Goal: Task Accomplishment & Management: Complete application form

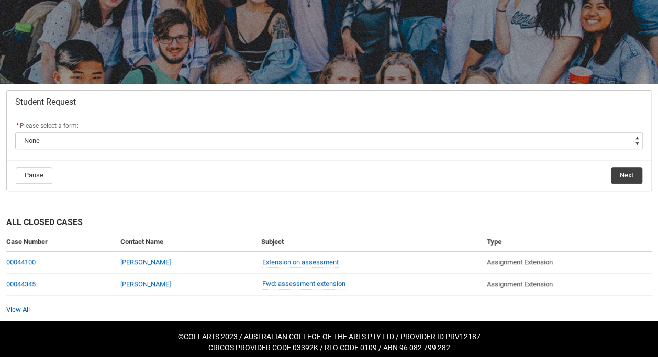
scroll to position [126, 0]
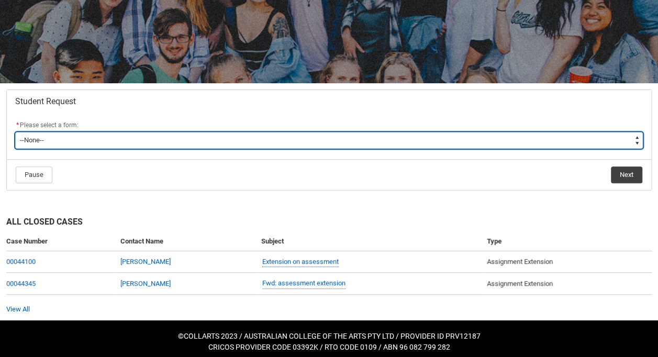
click at [367, 145] on select "--None-- Academic Transcript Application to Appeal Assignment Extension Change …" at bounding box center [328, 140] width 627 height 17
type lightning-select "Grievance_Choice"
click at [15, 132] on select "--None-- Academic Transcript Application to Appeal Assignment Extension Change …" at bounding box center [328, 140] width 627 height 17
select select "Grievance_Choice"
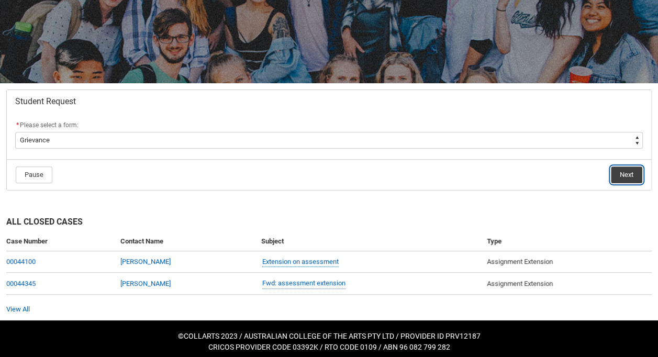
click at [613, 166] on button "Next" at bounding box center [625, 174] width 31 height 17
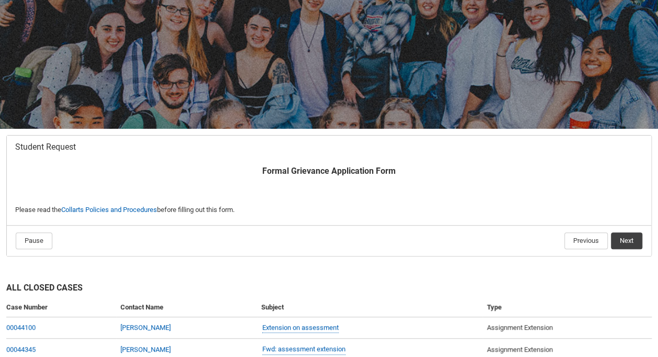
scroll to position [111, 0]
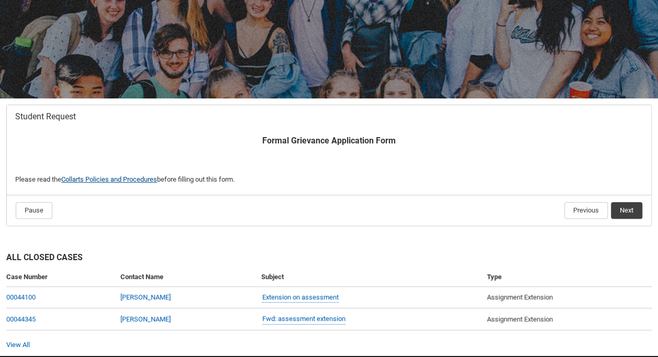
click at [133, 175] on link "Collarts Policies and Procedures" at bounding box center [109, 179] width 96 height 8
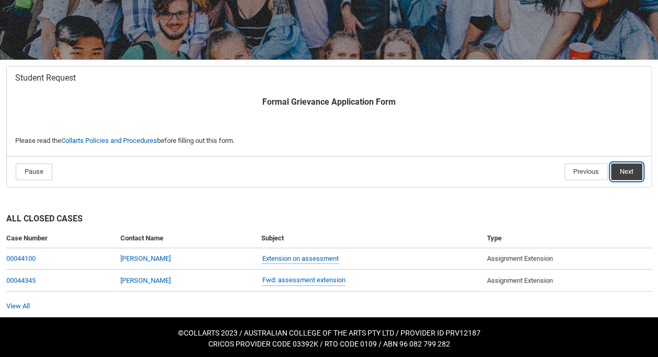
click at [620, 171] on button "Next" at bounding box center [625, 171] width 31 height 17
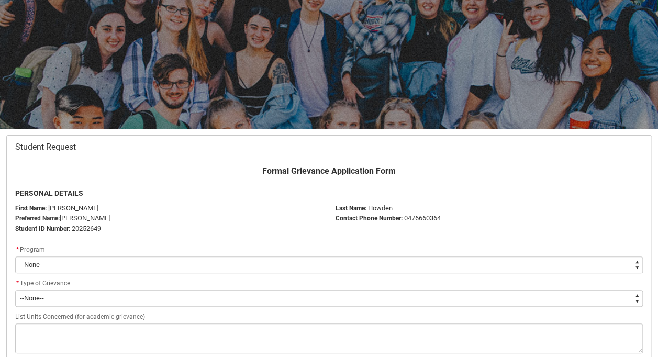
scroll to position [111, 0]
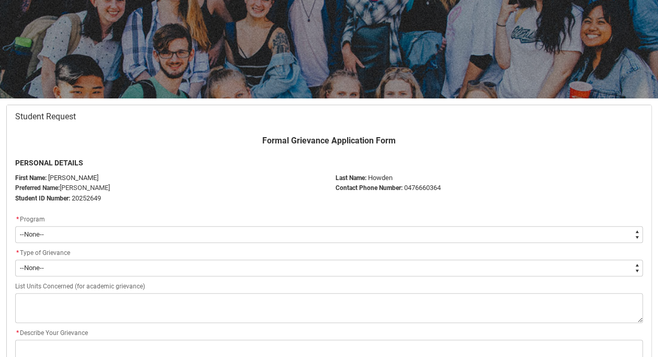
click at [146, 224] on div "* Program" at bounding box center [328, 219] width 627 height 13
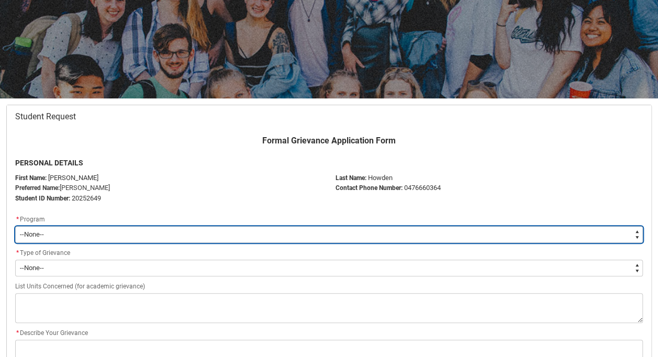
click at [134, 230] on select "--None-- Bachelor of Music Performance V2" at bounding box center [328, 234] width 627 height 17
type lightning-select "recordPicklist_ProgramEnrollment.a0jOZ0000039SoAYAU"
click at [15, 226] on select "--None-- Bachelor of Music Performance V2" at bounding box center [328, 234] width 627 height 17
select select "recordPicklist_ProgramEnrollment.a0jOZ0000039SoAYAU"
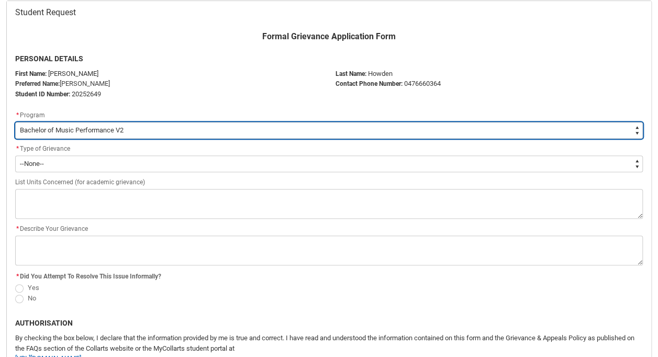
scroll to position [216, 0]
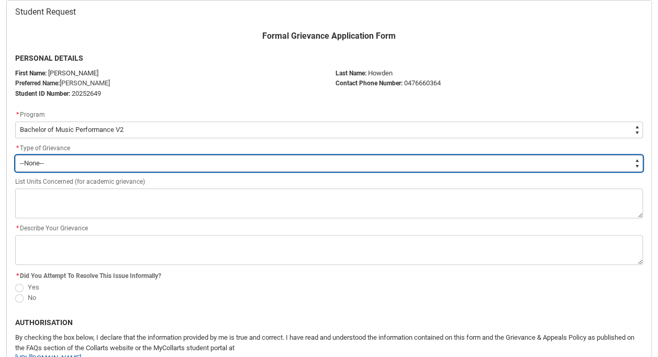
click at [137, 155] on select "--None-- Academic Non-Academic" at bounding box center [328, 163] width 627 height 17
type lightning-select "choice_Grievance_Academic"
click at [15, 155] on select "--None-- Academic Non-Academic" at bounding box center [328, 163] width 627 height 17
select select "choice_Grievance_Academic"
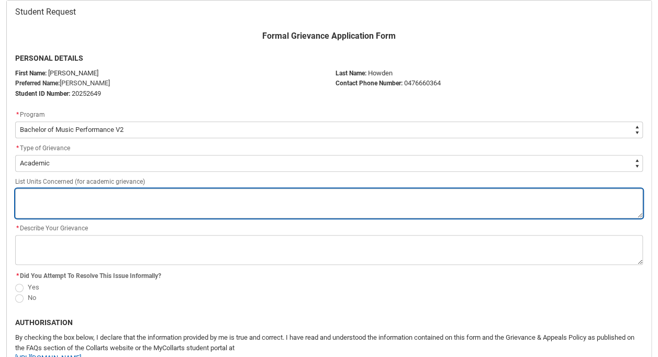
click at [104, 193] on textarea "Redu_Student_Request flow" at bounding box center [328, 203] width 627 height 30
click at [91, 193] on textarea "Redu_Student_Request flow" at bounding box center [328, 203] width 627 height 30
paste textarea "CRFIFOS"
type lightning-textarea "CRFIFOS"
type textarea "CRFIFOS"
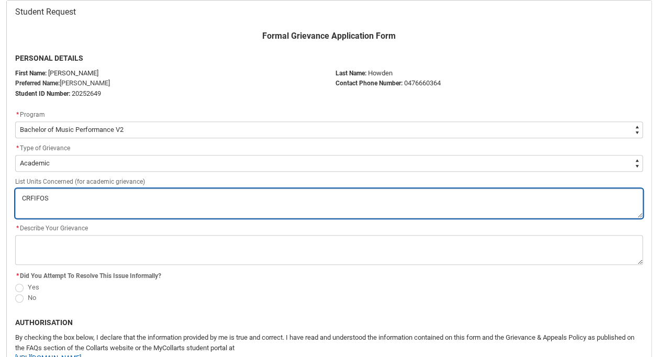
type lightning-textarea "CRFIFOS"
type textarea "CRFIFOS"
type lightning-textarea "CRFIFOS I"
type textarea "CRFIFOS I"
type lightning-textarea "CRFIFOS In"
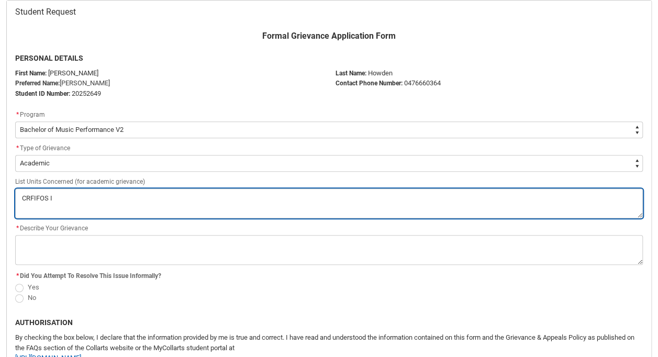
type textarea "CRFIFOS In"
type lightning-textarea "CRFIFOS Ind"
type textarea "CRFIFOS Ind"
type lightning-textarea "CRFIFOS Indu"
type textarea "CRFIFOS Indu"
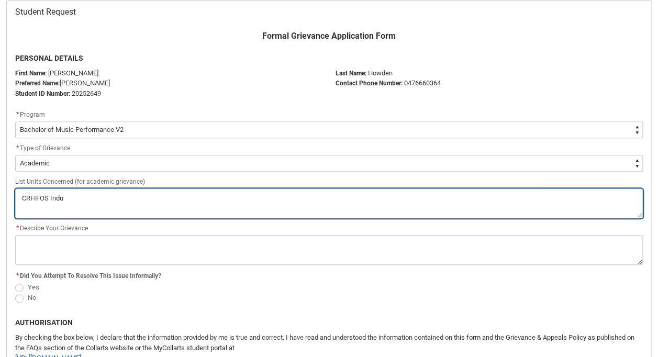
type lightning-textarea "CRFIFOS Indus"
type textarea "CRFIFOS Indus"
type lightning-textarea "CRFIFOS Indust"
type textarea "CRFIFOS Indust"
type lightning-textarea "CRFIFOS Industr"
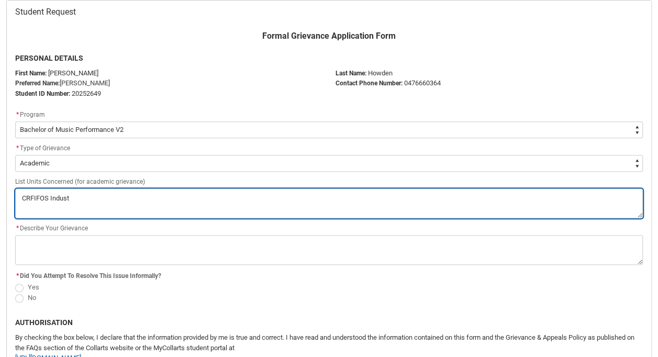
type textarea "CRFIFOS Industr"
type lightning-textarea "CRFIFOS Industry"
type textarea "CRFIFOS Industry"
type lightning-textarea "CRFIFOS Industry"
type textarea "CRFIFOS Industry"
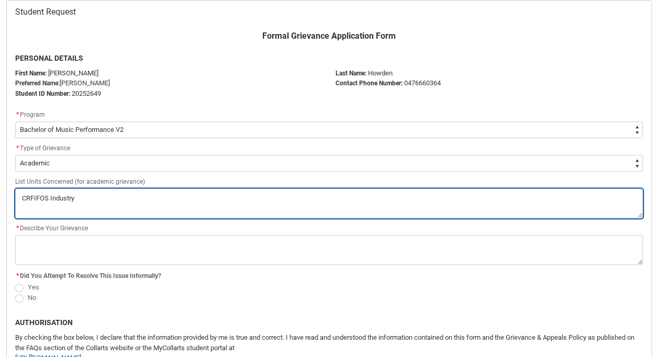
type lightning-textarea "CRFIFOS Industry f"
type textarea "CRFIFOS Industry f"
type lightning-textarea "CRFIFOS Industry fo"
type textarea "CRFIFOS Industry fo"
type lightning-textarea "CRFIFOS Industry fou"
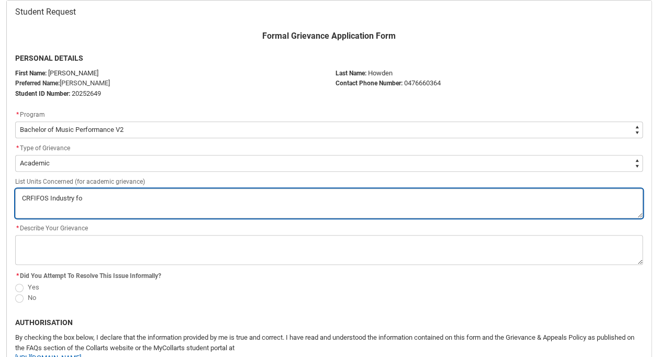
type textarea "CRFIFOS Industry fou"
type lightning-textarea "CRFIFOS Industry foun"
type textarea "CRFIFOS Industry foun"
type lightning-textarea "CRFIFOS Industry fou"
type textarea "CRFIFOS Industry fou"
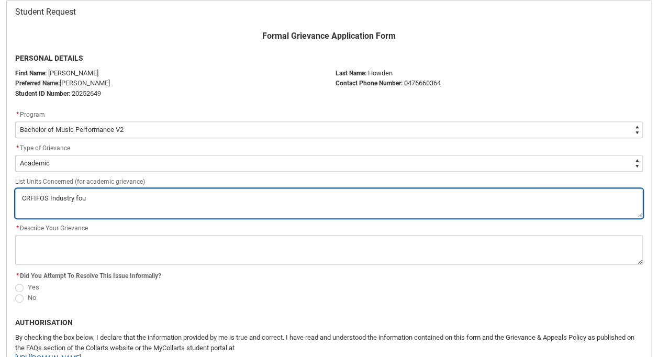
type lightning-textarea "CRFIFOS Industry fo"
type textarea "CRFIFOS Industry fo"
type lightning-textarea "CRFIFOS Industry f"
type textarea "CRFIFOS Industry f"
type lightning-textarea "CRFIFOS Industry"
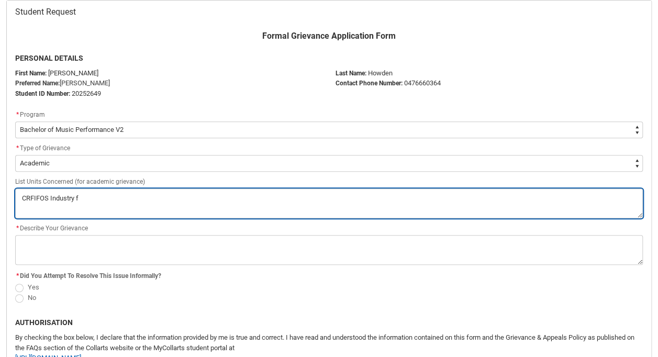
type textarea "CRFIFOS Industry"
type lightning-textarea "CRFIFOS Industry F"
type textarea "CRFIFOS Industry F"
type lightning-textarea "CRFIFOS Industry Fo"
type textarea "CRFIFOS Industry Fo"
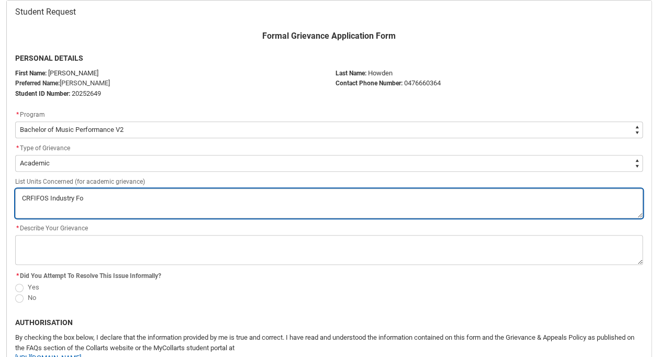
type lightning-textarea "CRFIFOS Industry Fou"
type textarea "CRFIFOS Industry Fou"
type lightning-textarea "CRFIFOS Industry Foun"
type textarea "CRFIFOS Industry Foun"
type lightning-textarea "CRFIFOS Industry Found"
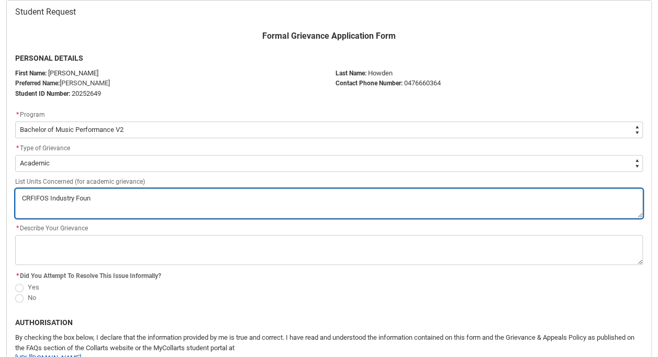
type textarea "CRFIFOS Industry Found"
type lightning-textarea "CRFIFOS Industry Founda"
type textarea "CRFIFOS Industry Founda"
type lightning-textarea "CRFIFOS Industry Foundat"
type textarea "CRFIFOS Industry Foundat"
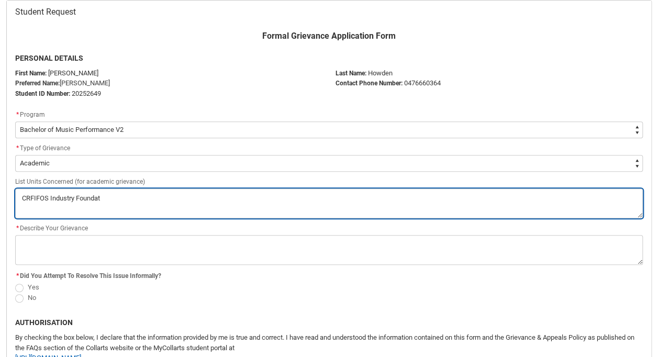
type lightning-textarea "CRFIFOS Industry Foundati"
type textarea "CRFIFOS Industry Foundati"
type lightning-textarea "CRFIFOS Industry Foundatio"
type textarea "CRFIFOS Industry Foundatio"
type lightning-textarea "CRFIFOS Industry Foundation"
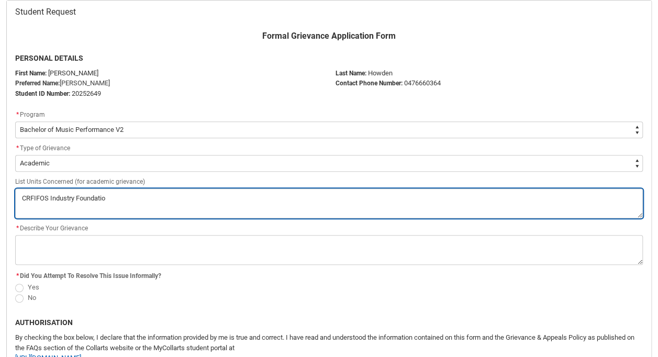
type textarea "CRFIFOS Industry Foundation"
type lightning-textarea "CRFIFOS Industry Foundations"
type textarea "CRFIFOS Industry Foundations"
type lightning-textarea "CRFIFOS Industry Foundationsz"
type textarea "CRFIFOS Industry Foundationsz"
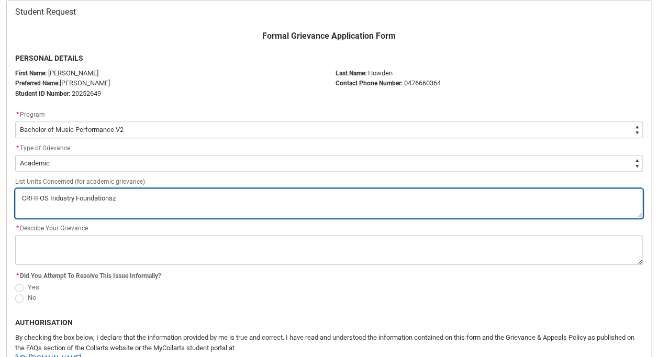
type lightning-textarea "CRFIFOS Industry Foundationszz"
type textarea "CRFIFOS Industry Foundationszz"
type lightning-textarea "CRFIFOS Industry Foundationsz"
type textarea "CRFIFOS Industry Foundationsz"
type lightning-textarea "CRFIFOS Industry Foundations"
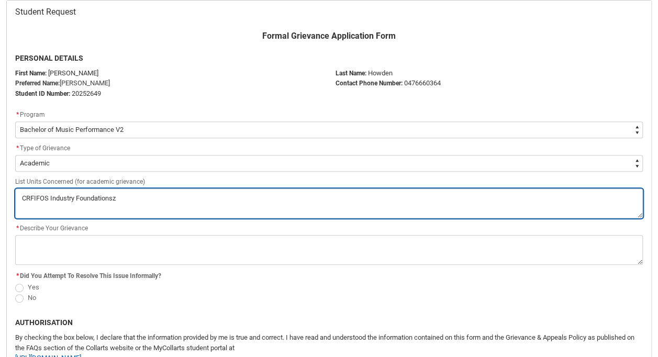
type textarea "CRFIFOS Industry Foundations"
type lightning-textarea "CRFIFOS Industry Foundations"
type textarea "CRFIFOS Industry Foundations"
type lightning-textarea "CRFIFOS Industry Foundations"
type textarea "CRFIFOS Industry Foundations"
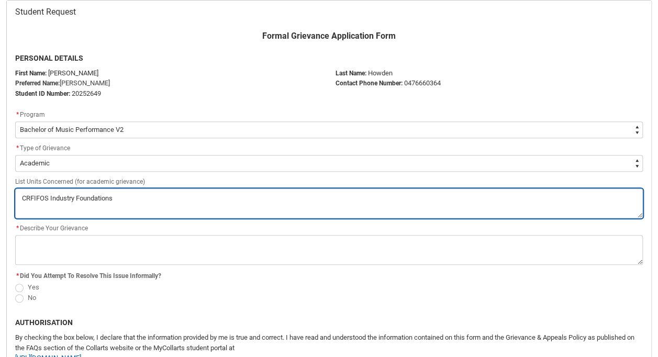
paste textarea "MUENS2"
type lightning-textarea "CRFIFOS Industry Foundations MUENS2"
type textarea "CRFIFOS Industry Foundations MUENS2"
type lightning-textarea "CRFIFOS Industry Foundations MUENS2"
type textarea "CRFIFOS Industry Foundations MUENS2"
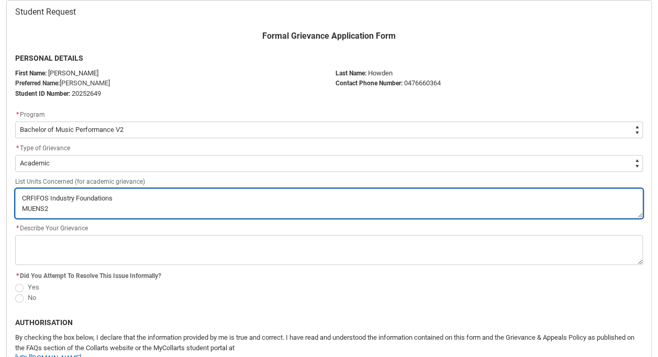
type lightning-textarea "CRFIFOS Industry Foundations MUENS2 E"
type textarea "CRFIFOS Industry Foundations MUENS2 E"
type lightning-textarea "CRFIFOS Industry Foundations MUENS2 En"
type textarea "CRFIFOS Industry Foundations MUENS2 En"
type lightning-textarea "CRFIFOS Industry Foundations MUENS2 Ens"
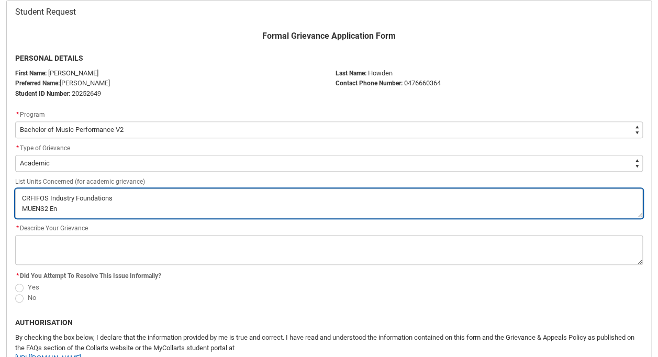
type textarea "CRFIFOS Industry Foundations MUENS2 Ens"
type lightning-textarea "CRFIFOS Industry Foundations MUENS2 Ense"
type textarea "CRFIFOS Industry Foundations MUENS2 Ense"
type lightning-textarea "CRFIFOS Industry Foundations MUENS2 Ensem"
type textarea "CRFIFOS Industry Foundations MUENS2 Ensem"
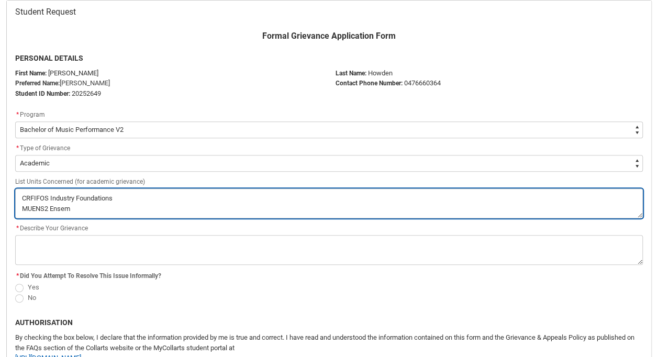
type lightning-textarea "CRFIFOS Industry Foundations MUENS2 Ensemb"
type textarea "CRFIFOS Industry Foundations MUENS2 Ensemb"
type lightning-textarea "CRFIFOS Industry Foundations MUENS2 Ensem"
type textarea "CRFIFOS Industry Foundations MUENS2 Ensem"
type lightning-textarea "CRFIFOS Industry Foundations MUENS2 Ense"
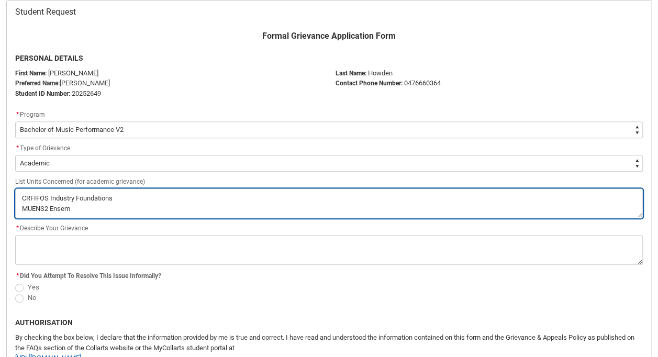
type textarea "CRFIFOS Industry Foundations MUENS2 Ense"
type lightning-textarea "CRFIFOS Industry Foundations MUENS2 Ensem"
type textarea "CRFIFOS Industry Foundations MUENS2 Ensem"
type lightning-textarea "CRFIFOS Industry Foundations MUENS2 Ensemb"
type textarea "CRFIFOS Industry Foundations MUENS2 Ensemb"
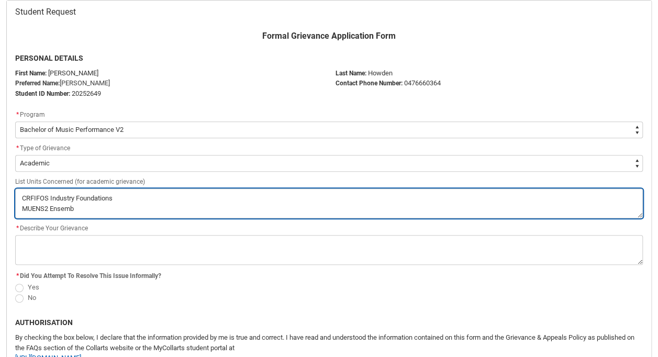
type lightning-textarea "CRFIFOS Industry Foundations MUENS2 Ensembl"
type textarea "CRFIFOS Industry Foundations MUENS2 Ensembl"
type lightning-textarea "CRFIFOS Industry Foundations MUENS2 Ensemble"
type textarea "CRFIFOS Industry Foundations MUENS2 Ensemble"
type lightning-textarea "CRFIFOS Industry Foundations MUENS2 Ensemble"
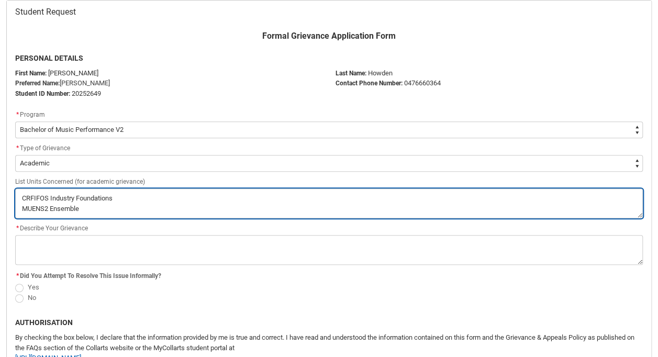
type textarea "CRFIFOS Industry Foundations MUENS2 Ensemble"
type lightning-textarea "CRFIFOS Industry Foundations MUENS2 Ensemble R"
type textarea "CRFIFOS Industry Foundations MUENS2 Ensemble R"
type lightning-textarea "CRFIFOS Industry Foundations MUENS2 Ensemble"
type textarea "CRFIFOS Industry Foundations MUENS2 Ensemble"
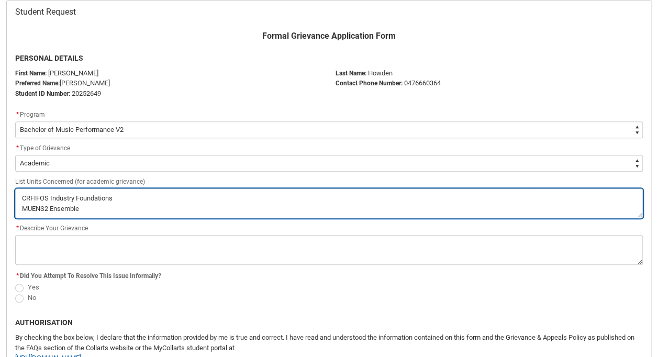
type lightning-textarea "CRFIFOS Industry Foundations MUENS2 Ensemble F"
type textarea "CRFIFOS Industry Foundations MUENS2 Ensemble F"
type lightning-textarea "CRFIFOS Industry Foundations MUENS2 Ensemble Fo"
type textarea "CRFIFOS Industry Foundations MUENS2 Ensemble Fo"
type lightning-textarea "CRFIFOS Industry Foundations MUENS2 Ensemble Fou"
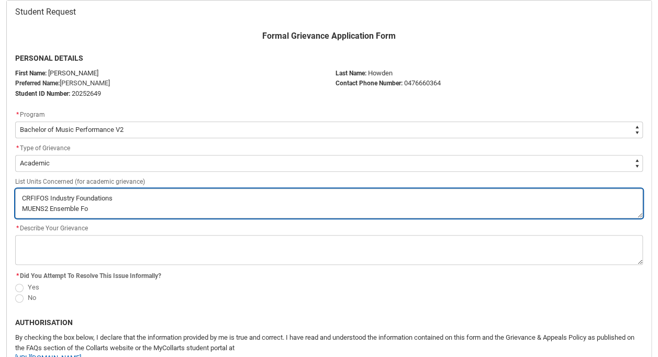
type textarea "CRFIFOS Industry Foundations MUENS2 Ensemble Fou"
type lightning-textarea "CRFIFOS Industry Foundations MUENS2 Ensemble Foun"
type textarea "CRFIFOS Industry Foundations MUENS2 Ensemble Foun"
type lightning-textarea "CRFIFOS Industry Foundations MUENS2 Ensemble Found"
type textarea "CRFIFOS Industry Foundations MUENS2 Ensemble Found"
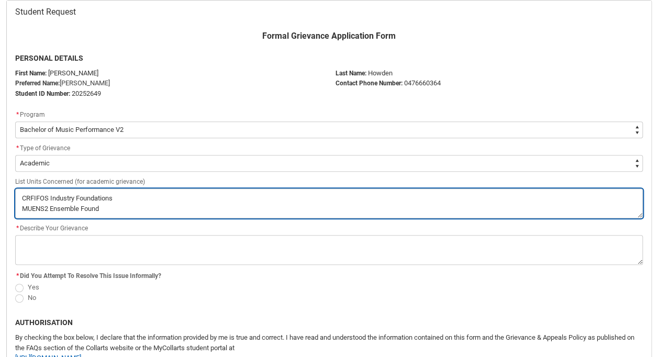
type lightning-textarea "CRFIFOS Industry Foundations MUENS2 Ensemble Founda"
type textarea "CRFIFOS Industry Foundations MUENS2 Ensemble Founda"
type lightning-textarea "CRFIFOS Industry Foundations MUENS2 Ensemble Foundat"
type textarea "CRFIFOS Industry Foundations MUENS2 Ensemble Foundat"
type lightning-textarea "CRFIFOS Industry Foundations MUENS2 Ensemble Foundati"
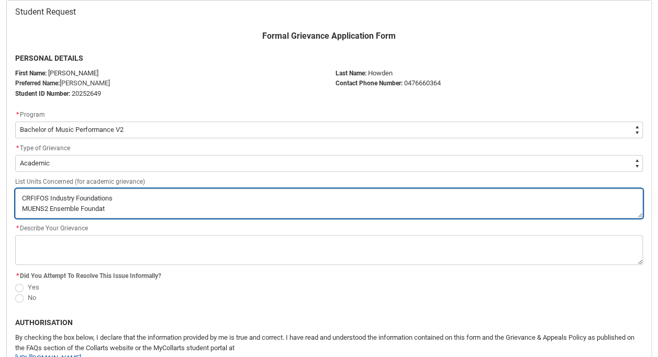
type textarea "CRFIFOS Industry Foundations MUENS2 Ensemble Foundati"
type lightning-textarea "CRFIFOS Industry Foundations MUENS2 Ensemble Foundatio"
type textarea "CRFIFOS Industry Foundations MUENS2 Ensemble Foundatio"
type lightning-textarea "CRFIFOS Industry Foundations MUENS2 Ensemble Foundation"
type textarea "CRFIFOS Industry Foundations MUENS2 Ensemble Foundation"
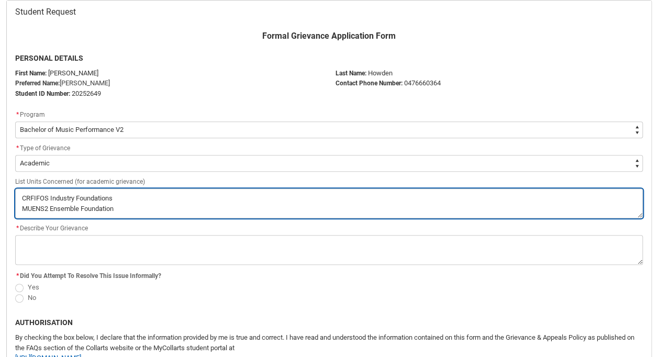
type lightning-textarea "CRFIFOS Industry Foundations MUENS2 Ensemble Foundations"
type textarea "CRFIFOS Industry Foundations MUENS2 Ensemble Foundations"
type lightning-textarea "CRFIFOS Industry Foundations MUENS2 Ensemble Foundations"
type textarea "CRFIFOS Industry Foundations MUENS2 Ensemble Foundations"
paste textarea "MUPTAS2"
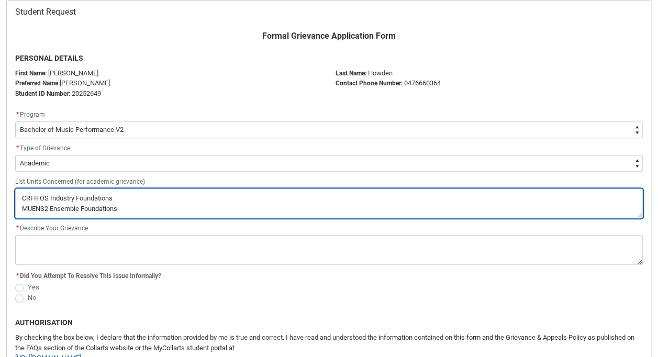
type lightning-textarea "CRFIFOS Industry Foundations MUENS2 Ensemble Foundations MUPTAS2"
type textarea "CRFIFOS Industry Foundations MUENS2 Ensemble Foundations MUPTAS2"
type lightning-textarea "CRFIFOS Industry Foundations MUENS2 Ensemble Foundations MUPTAS2"
type textarea "CRFIFOS Industry Foundations MUENS2 Ensemble Foundations MUPTAS2"
paste textarea "Theory and Aural Studies 2"
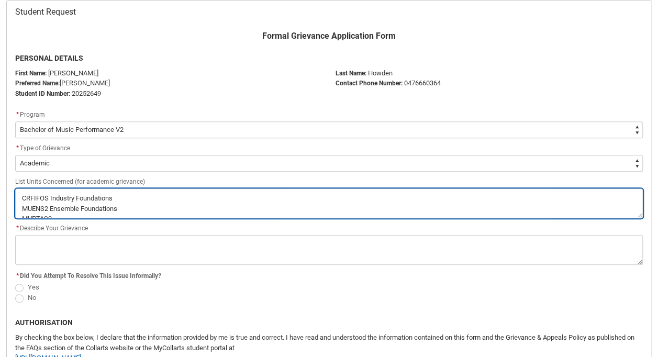
type lightning-textarea "CRFIFOS Industry Foundations MUENS2 Ensemble Foundations MUPTAS2 Theory and Aur…"
type textarea "CRFIFOS Industry Foundations MUENS2 Ensemble Foundations MUPTAS2 Theory and Aur…"
type lightning-textarea "CRFIFOS Industry Foundations MUENS2 Ensemble Foundations MUPTAS2 Theory and Aur…"
type textarea "CRFIFOS Industry Foundations MUENS2 Ensemble Foundations MUPTAS2 Theory and Aur…"
click at [128, 207] on textarea "Redu_Student_Request flow" at bounding box center [328, 203] width 627 height 30
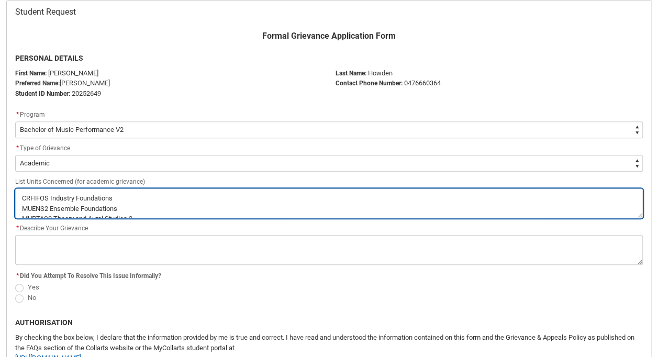
type lightning-textarea "CRFIFOS Industry Foundations MUENS2 Ensemble Foundations MUPTAS2 Theory and Aur…"
type textarea "CRFIFOS Industry Foundations MUENS2 Ensemble Foundations MUPTAS2 Theory and Aur…"
type lightning-textarea "CRFIFOS Industry Foundations MUENS2 Ensemble Foundations 2 MUPTAS2 Theory and A…"
type textarea "CRFIFOS Industry Foundations MUENS2 Ensemble Foundations 2 MUPTAS2 Theory and A…"
click at [128, 193] on textarea "Redu_Student_Request flow" at bounding box center [328, 203] width 627 height 30
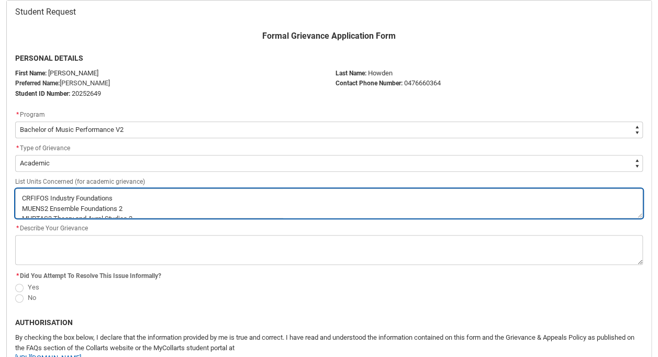
type lightning-textarea "CRFIFOS Industry Foundations MUENS2 Ensemble Foundations 2 MUPTAS2 Theory and A…"
type textarea "CRFIFOS Industry Foundations MUENS2 Ensemble Foundations 2 MUPTAS2 Theory and A…"
type lightning-textarea "CRFIFOS Industry Foundations 2 MUENS2 Ensemble Foundations 2 MUPTAS2 Theory and…"
type textarea "CRFIFOS Industry Foundations 2 MUENS2 Ensemble Foundations 2 MUPTAS2 Theory and…"
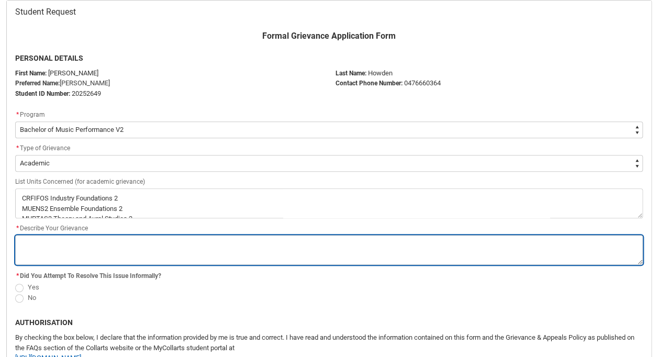
click at [114, 254] on textarea "*" at bounding box center [328, 250] width 627 height 30
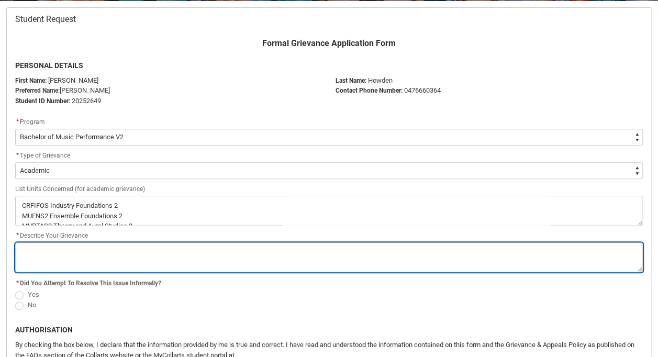
scroll to position [210, 0]
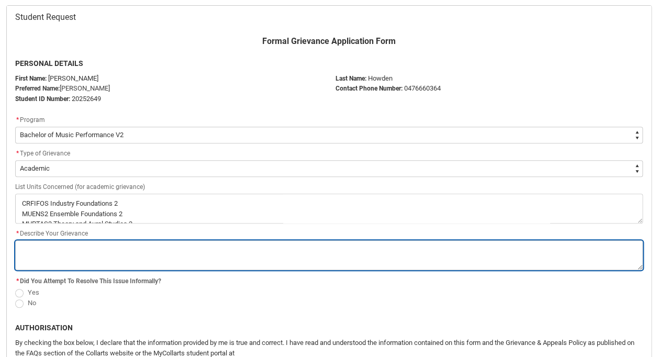
click at [145, 251] on textarea "*" at bounding box center [328, 255] width 627 height 30
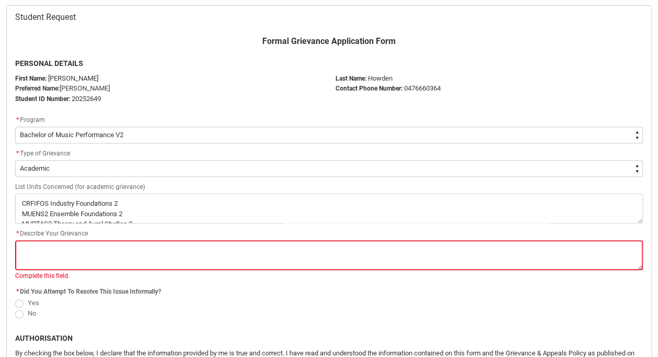
click at [35, 235] on span "* Describe Your Grievance" at bounding box center [51, 233] width 73 height 7
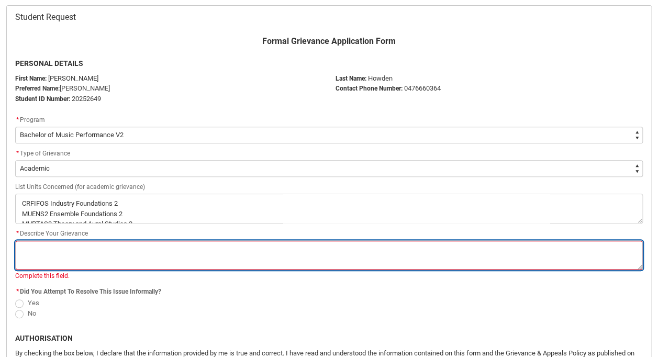
click at [33, 244] on textarea "*" at bounding box center [328, 255] width 627 height 30
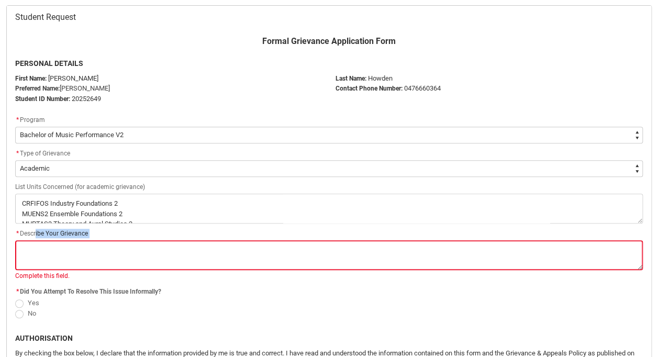
drag, startPoint x: 37, startPoint y: 229, endPoint x: 41, endPoint y: 240, distance: 11.5
click at [41, 240] on div "* Describe Your Grievance * Complete this field." at bounding box center [328, 254] width 627 height 53
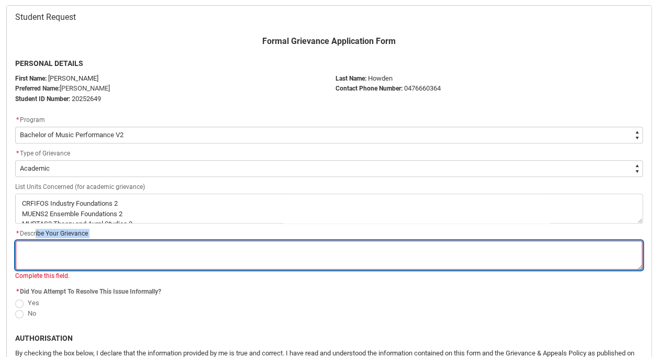
click at [41, 240] on textarea "*" at bounding box center [328, 255] width 627 height 30
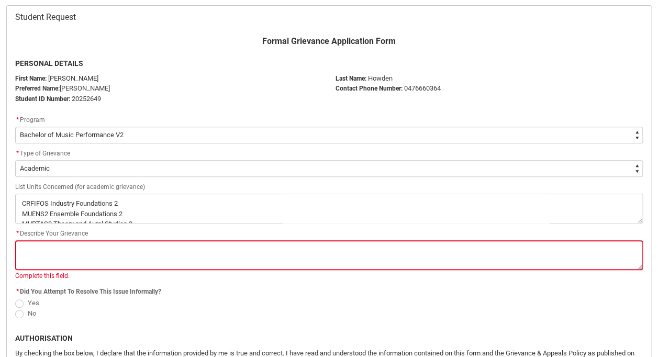
click at [70, 239] on div "* Describe Your Grievance" at bounding box center [328, 234] width 627 height 13
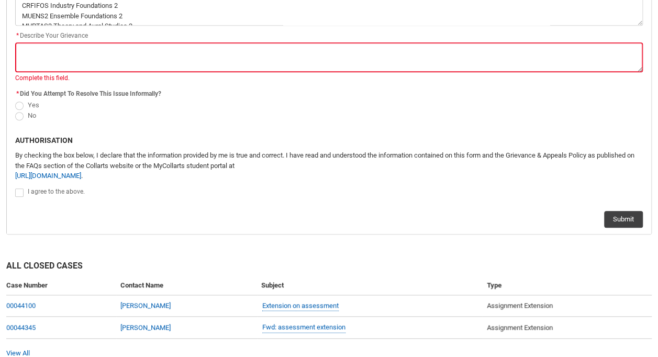
scroll to position [409, 0]
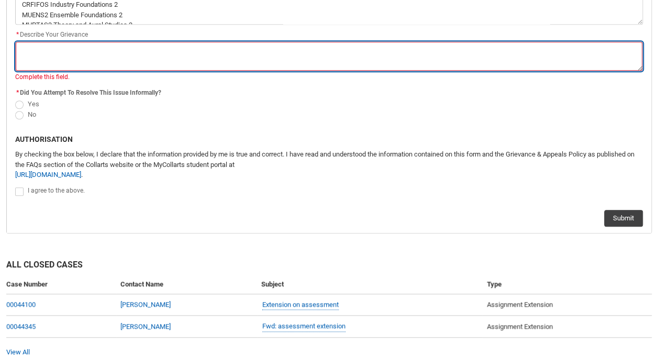
click at [43, 42] on textarea "*" at bounding box center [328, 56] width 627 height 30
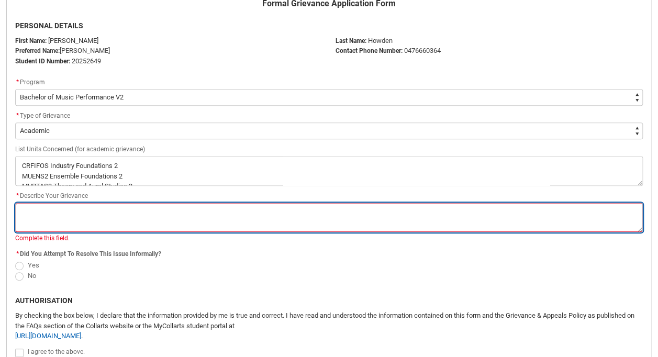
scroll to position [249, 0]
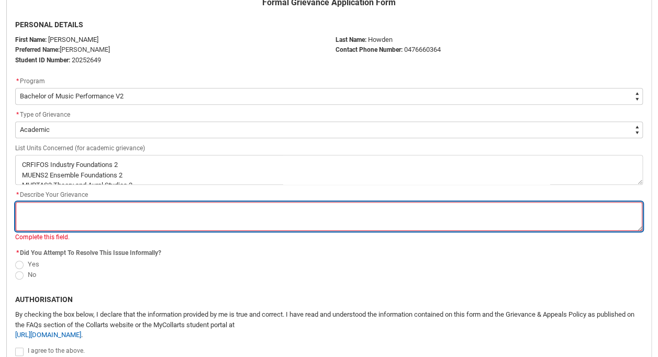
click at [169, 224] on textarea "*" at bounding box center [328, 216] width 627 height 30
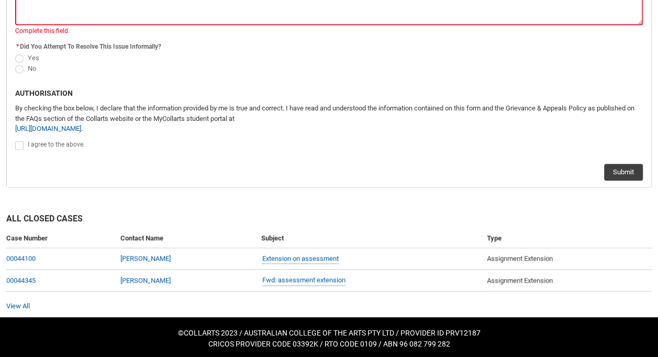
scroll to position [251, 0]
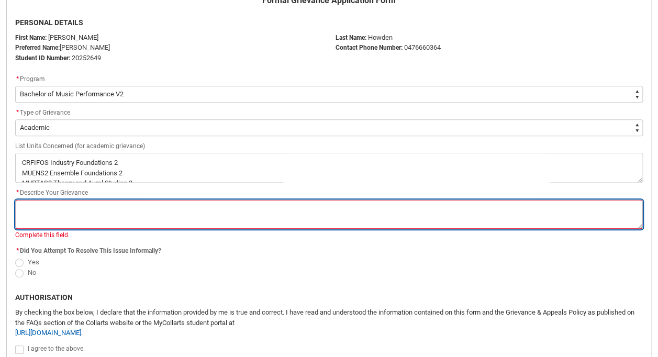
click at [140, 215] on textarea "*" at bounding box center [328, 214] width 627 height 30
click at [175, 215] on textarea "*" at bounding box center [328, 214] width 627 height 30
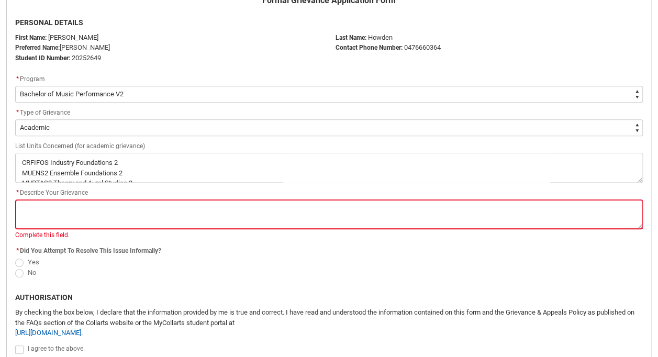
click at [21, 262] on span "Redu_Student_Request flow" at bounding box center [19, 262] width 8 height 8
click at [15, 256] on input "Yes" at bounding box center [15, 256] width 1 height 1
radio input "true"
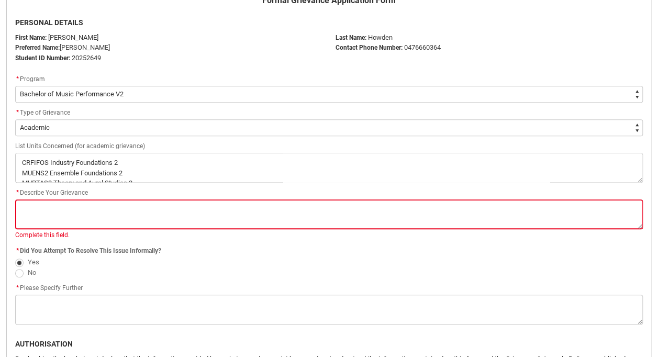
click at [16, 270] on span "Redu_Student_Request flow" at bounding box center [19, 273] width 8 height 8
click at [15, 267] on input "No" at bounding box center [15, 266] width 1 height 1
radio input "true"
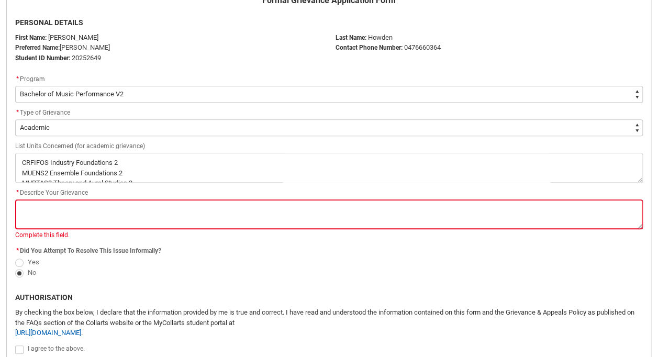
click at [18, 264] on span "Redu_Student_Request flow" at bounding box center [19, 262] width 8 height 8
click at [15, 256] on input "Yes" at bounding box center [15, 256] width 1 height 1
radio input "true"
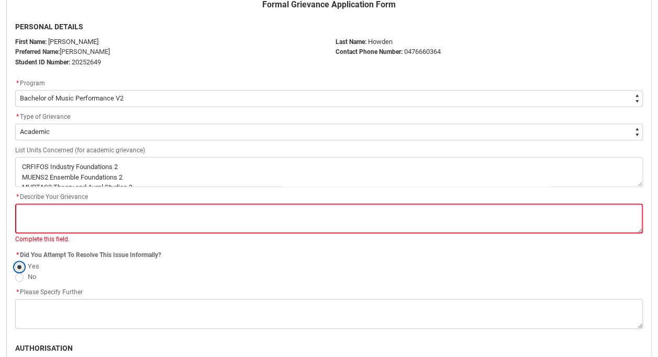
scroll to position [245, 0]
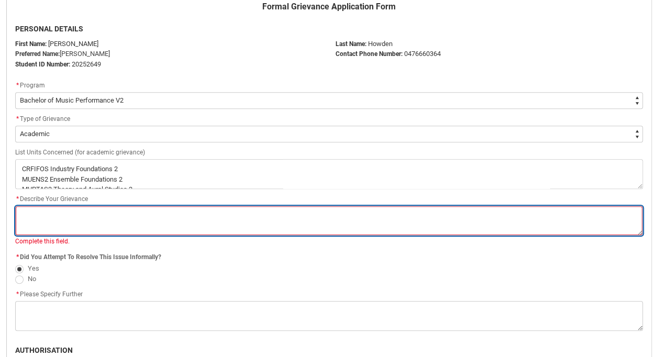
click at [122, 229] on textarea "*" at bounding box center [328, 221] width 627 height 30
type lightning-textarea "I"
type textarea "I"
type lightning-textarea "I"
type textarea "I"
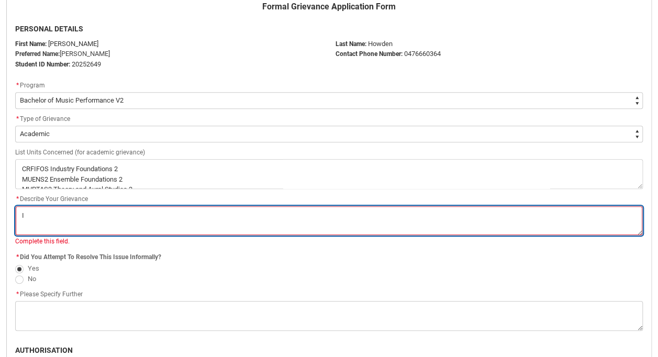
type lightning-textarea "I h"
type textarea "I h"
type lightning-textarea "I ha"
type textarea "I ha"
type lightning-textarea "I hav"
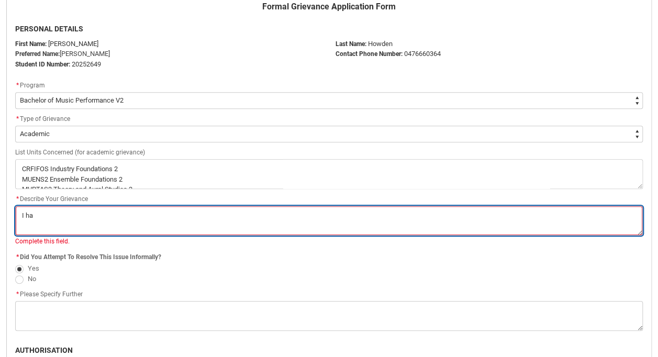
type textarea "I hav"
type lightning-textarea "I have"
type textarea "I have"
type lightning-textarea "I have"
type textarea "I have"
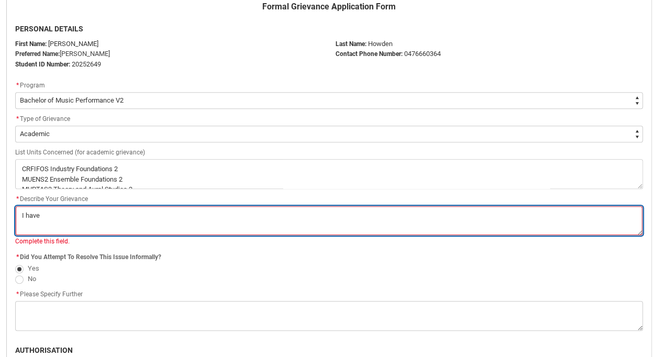
type lightning-textarea "I have b"
type textarea "I have b"
type lightning-textarea "I have be"
type textarea "I have be"
type lightning-textarea "I have bee"
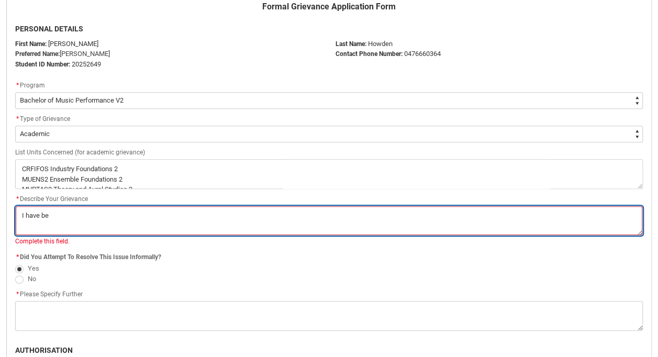
type textarea "I have bee"
type lightning-textarea "I have been"
type textarea "I have been"
type lightning-textarea "I have been"
type textarea "I have been"
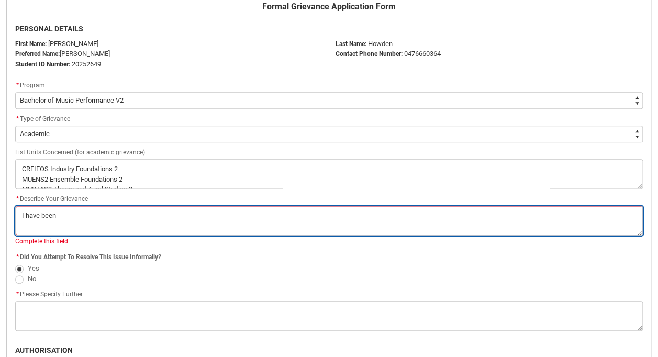
type lightning-textarea "I have been s"
type textarea "I have been s"
type lightning-textarea "I have been st"
type textarea "I have been st"
type lightning-textarea "I have been stu"
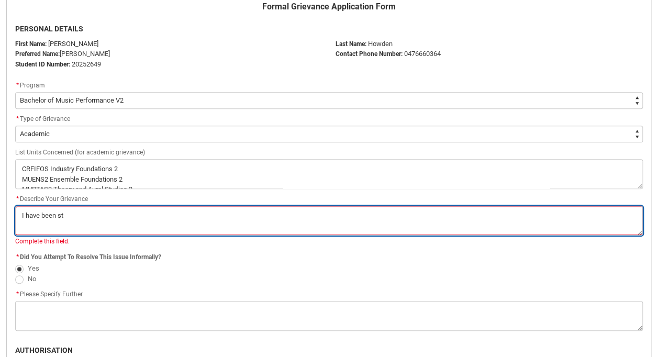
type textarea "I have been stu"
type lightning-textarea "I have been st"
type textarea "I have been st"
type lightning-textarea "I have been str"
type textarea "I have been str"
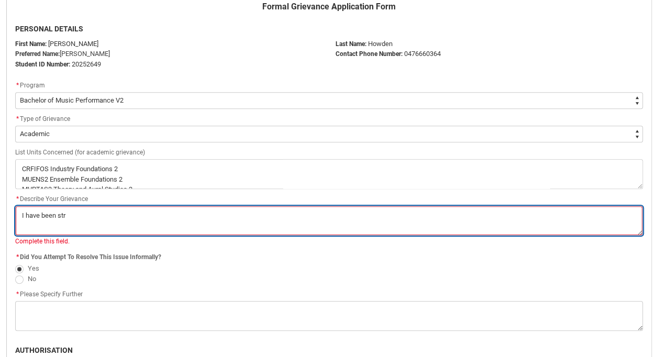
type lightning-textarea "I have been stru"
type textarea "I have been stru"
type lightning-textarea "I have been strug"
type textarea "I have been strug"
type lightning-textarea "I have been strugg"
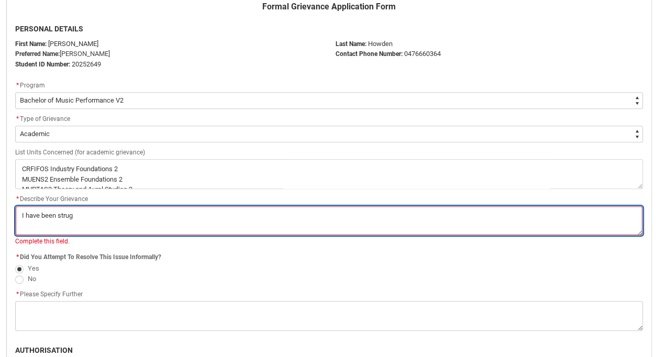
type textarea "I have been strugg"
type lightning-textarea "I have been struggl"
type textarea "I have been struggl"
type lightning-textarea "I have been struggli"
type textarea "I have been struggli"
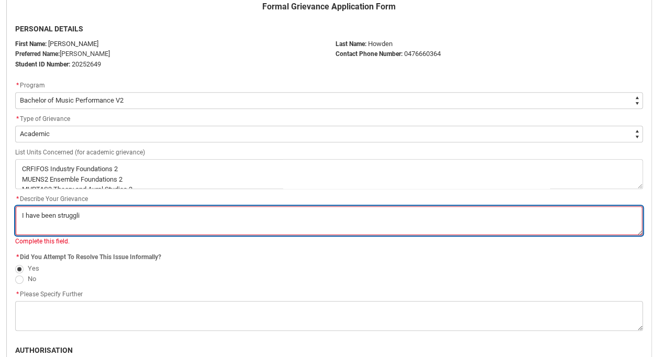
type lightning-textarea "I have been strugglin"
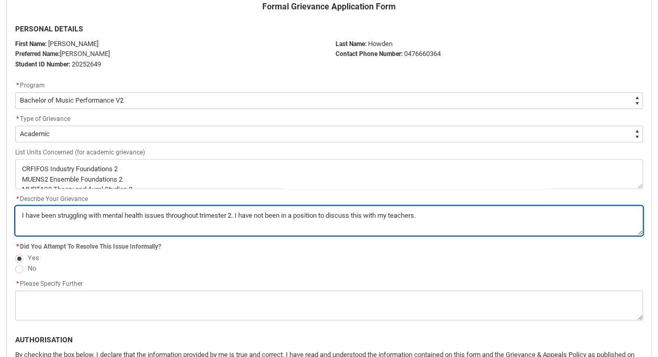
click at [326, 216] on textarea "*" at bounding box center [328, 221] width 627 height 30
click at [528, 216] on textarea "*" at bounding box center [328, 221] width 627 height 30
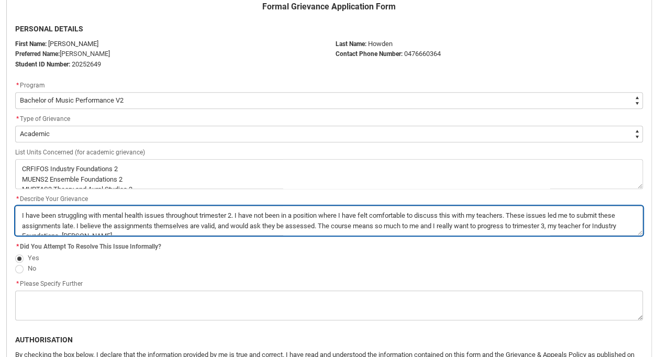
drag, startPoint x: 479, startPoint y: 212, endPoint x: 529, endPoint y: 217, distance: 50.4
click at [528, 217] on textarea "*" at bounding box center [328, 221] width 627 height 30
click at [553, 214] on textarea "*" at bounding box center [328, 221] width 627 height 30
click at [553, 221] on textarea "*" at bounding box center [328, 221] width 627 height 30
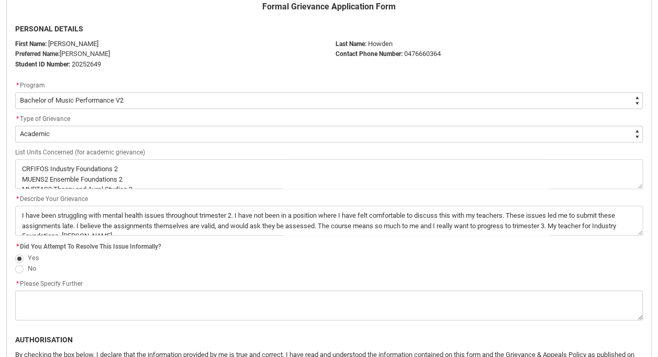
click at [572, 235] on flowruntime-screen-field "* Describe Your Grievance *" at bounding box center [329, 216] width 640 height 47
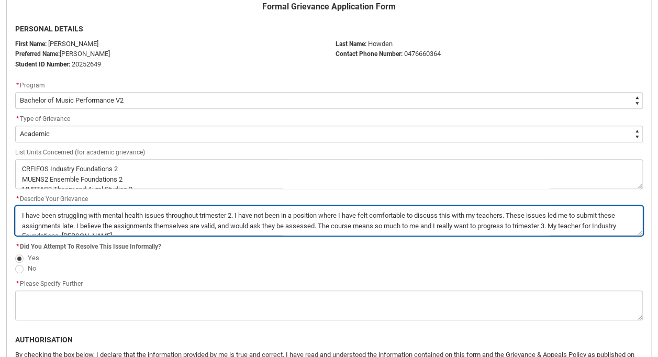
click at [573, 228] on textarea "*" at bounding box center [328, 221] width 627 height 30
click at [490, 211] on textarea "*" at bounding box center [328, 221] width 627 height 30
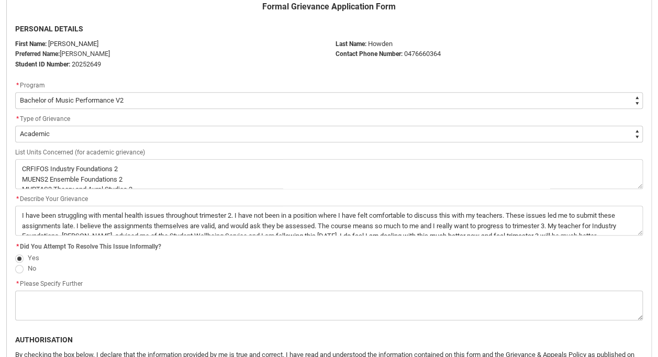
click at [507, 237] on flowruntime-screen-field "* Describe Your Grievance *" at bounding box center [329, 216] width 640 height 47
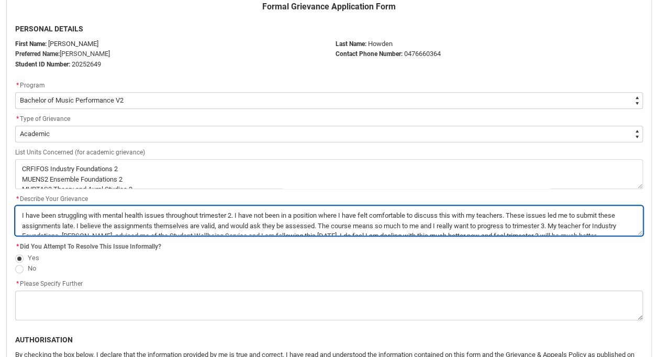
click at [505, 233] on textarea "*" at bounding box center [328, 221] width 627 height 30
click at [603, 223] on textarea "*" at bounding box center [328, 221] width 627 height 30
click at [603, 225] on textarea "*" at bounding box center [328, 221] width 627 height 30
paste textarea "https://drive.google.com/drive/folders/1tZ5zsSeFCFTkd1vLApf6kmpe2Fb3xuj5?usp=sh…"
click at [19, 228] on textarea "*" at bounding box center [328, 221] width 627 height 30
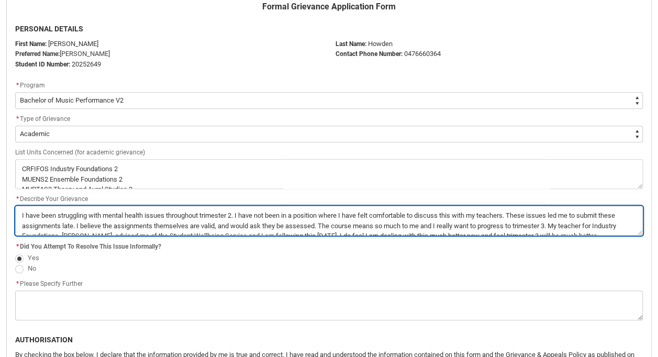
click at [331, 230] on textarea "*" at bounding box center [328, 221] width 627 height 30
click at [289, 218] on textarea "*" at bounding box center [328, 221] width 627 height 30
click at [303, 214] on textarea "*" at bounding box center [328, 221] width 627 height 30
click at [303, 220] on textarea "*" at bounding box center [328, 221] width 627 height 30
click at [201, 219] on textarea "*" at bounding box center [328, 221] width 627 height 30
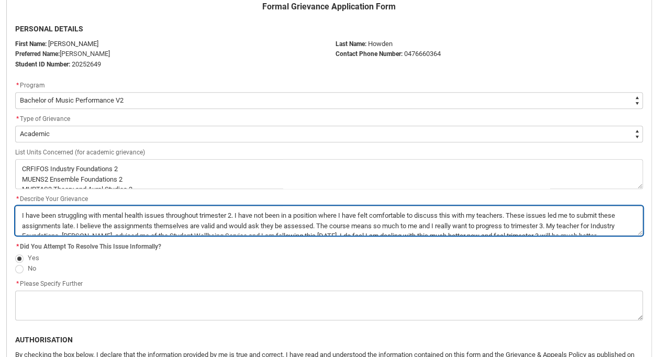
click at [301, 220] on textarea "*" at bounding box center [328, 221] width 627 height 30
click at [300, 209] on textarea "*" at bounding box center [328, 221] width 627 height 30
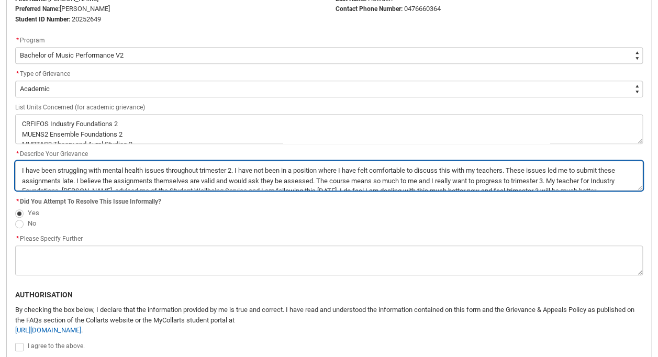
scroll to position [291, 0]
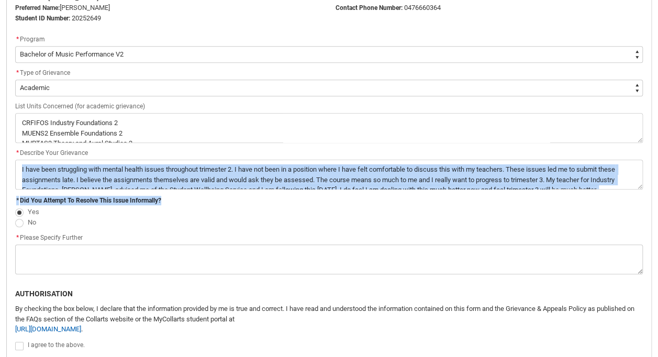
drag, startPoint x: 14, startPoint y: 197, endPoint x: 202, endPoint y: 182, distance: 188.9
click at [202, 182] on div "Formal Grievance Application Form PERSONAL DETAILS First Name: Henry Preferred …" at bounding box center [329, 167] width 640 height 426
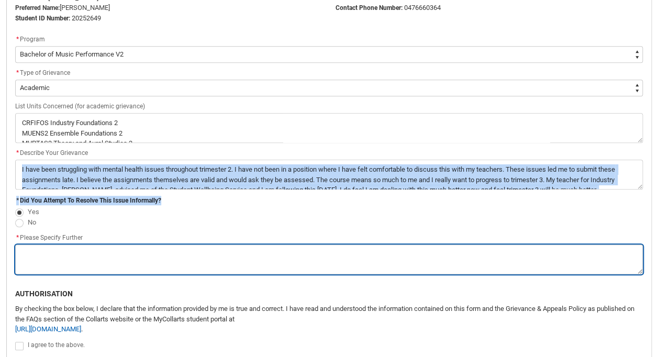
click at [86, 260] on textarea "*" at bounding box center [328, 259] width 627 height 30
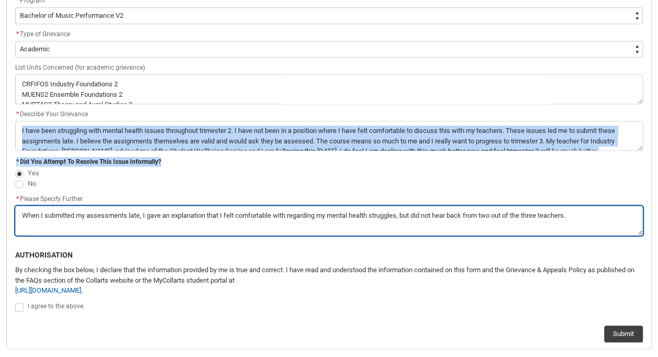
scroll to position [334, 0]
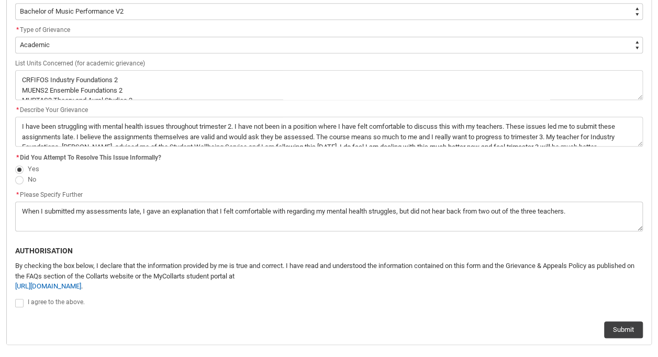
click at [20, 299] on span "Redu_Student_Request flow" at bounding box center [19, 303] width 8 height 8
click at [15, 298] on input "Redu_Student_Request flow" at bounding box center [15, 297] width 1 height 1
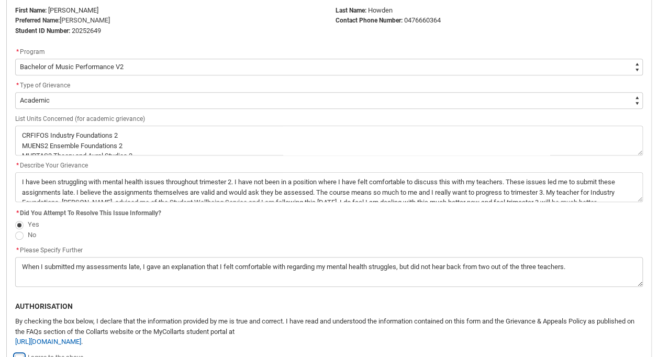
scroll to position [491, 0]
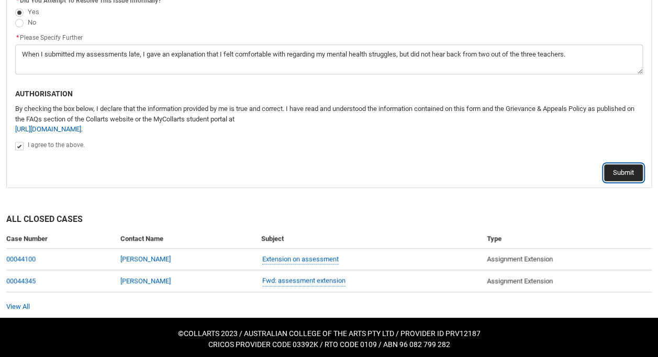
click at [621, 173] on button "Submit" at bounding box center [623, 172] width 39 height 17
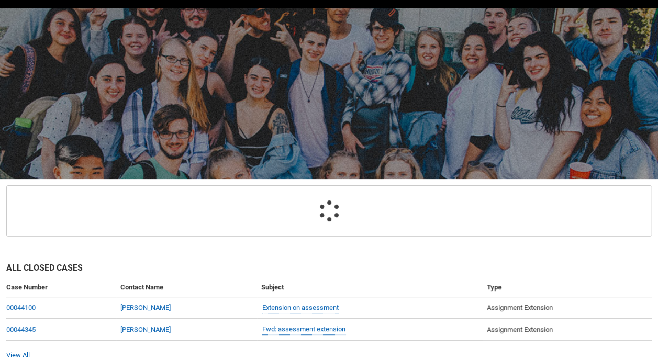
scroll to position [111, 0]
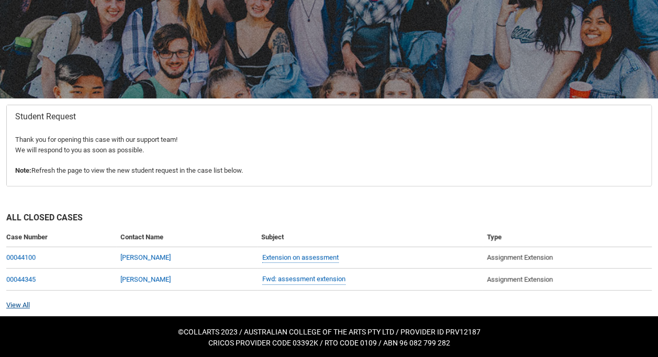
click at [7, 304] on link "View All" at bounding box center [18, 305] width 24 height 8
